Goal: Task Accomplishment & Management: Manage account settings

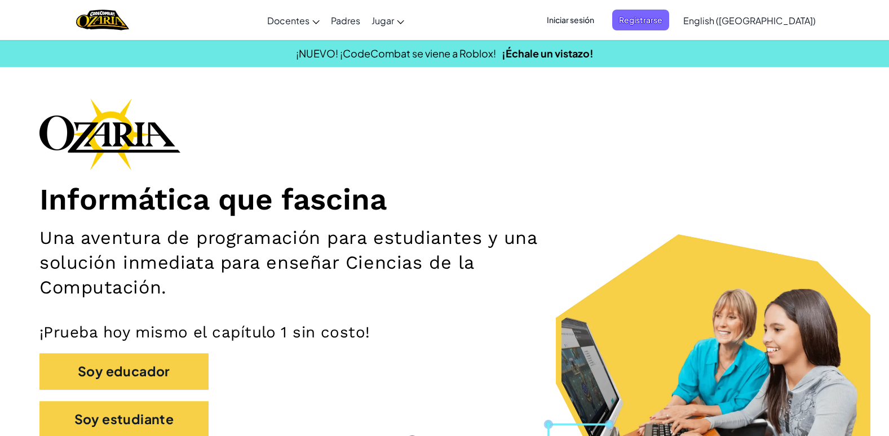
click at [598, 17] on span "Iniciar sesión" at bounding box center [570, 20] width 61 height 21
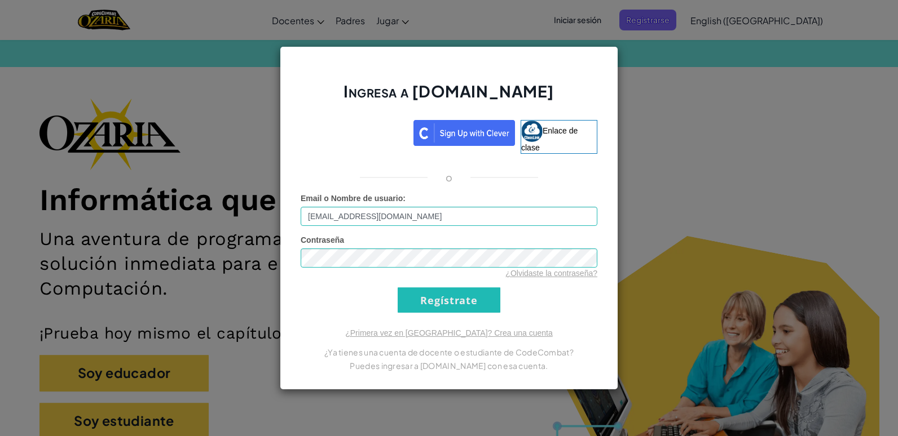
click at [313, 247] on div "Contraseña ¿Olvidaste la contraseña?" at bounding box center [448, 257] width 297 height 45
click at [397, 288] on input "Regístrate" at bounding box center [448, 300] width 103 height 25
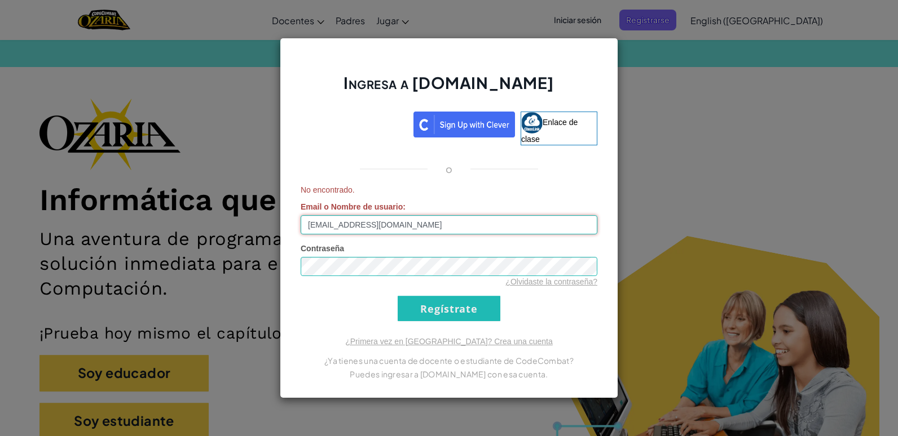
drag, startPoint x: 396, startPoint y: 224, endPoint x: 359, endPoint y: 236, distance: 39.8
click at [359, 236] on form "No encontrado. Email o Nombre de usuario : [EMAIL_ADDRESS][DOMAIN_NAME] Contras…" at bounding box center [448, 252] width 297 height 137
type input "[EMAIL_ADDRESS][DOMAIN_NAME]"
click at [420, 322] on div "Ingresa a [DOMAIN_NAME] Enlace de clase o No encontrado. Email o Nombre de usua…" at bounding box center [449, 218] width 338 height 361
click at [425, 316] on input "Regístrate" at bounding box center [448, 308] width 103 height 25
